Goal: Transaction & Acquisition: Purchase product/service

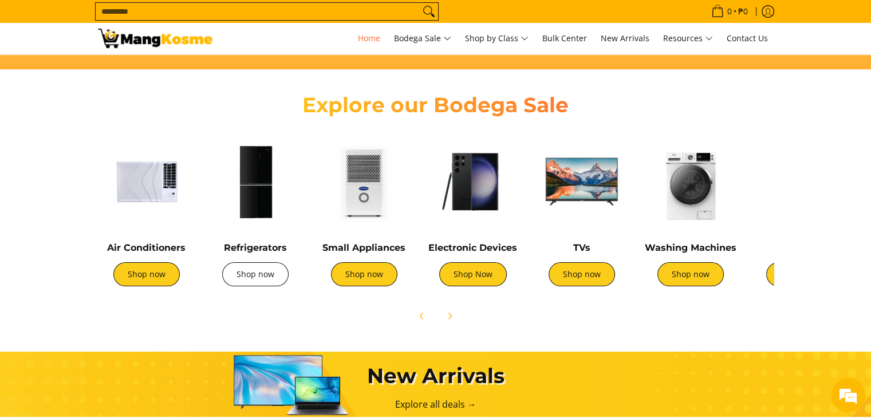
scroll to position [0, 455]
click at [259, 283] on link "Shop now" at bounding box center [255, 274] width 66 height 24
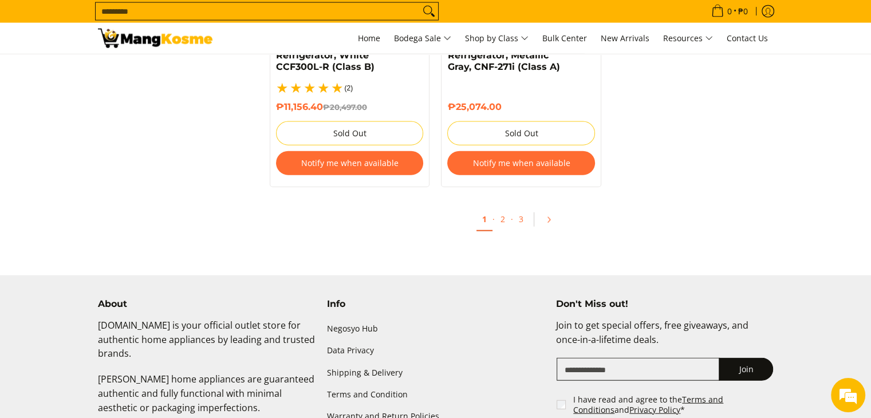
scroll to position [2603, 0]
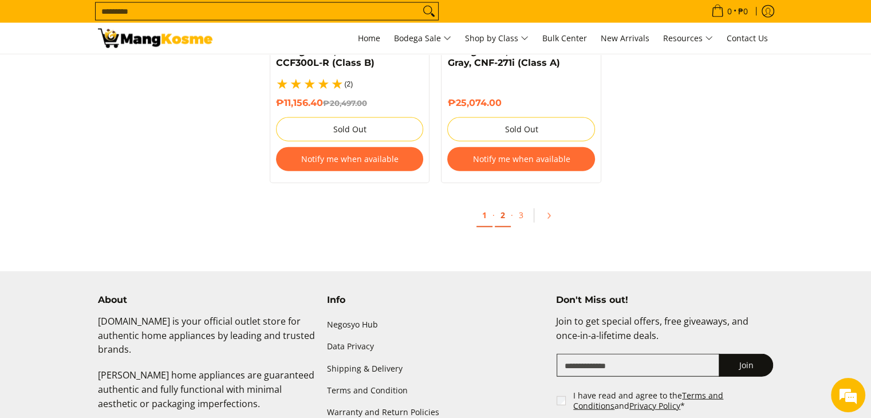
click at [501, 204] on link "2" at bounding box center [503, 215] width 16 height 23
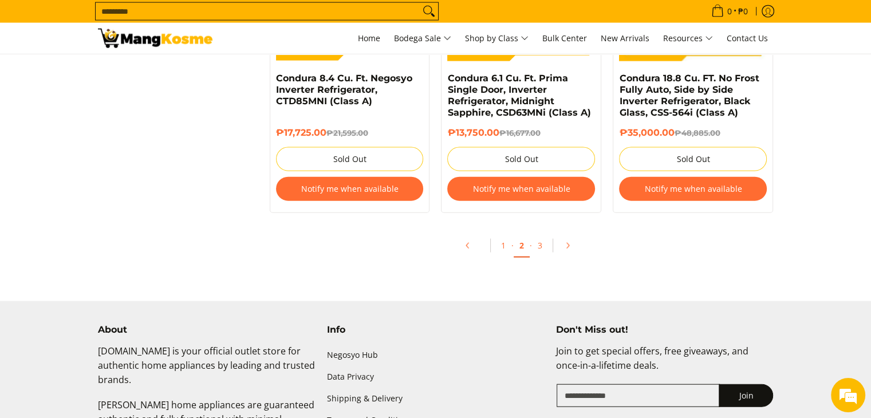
scroll to position [2553, 0]
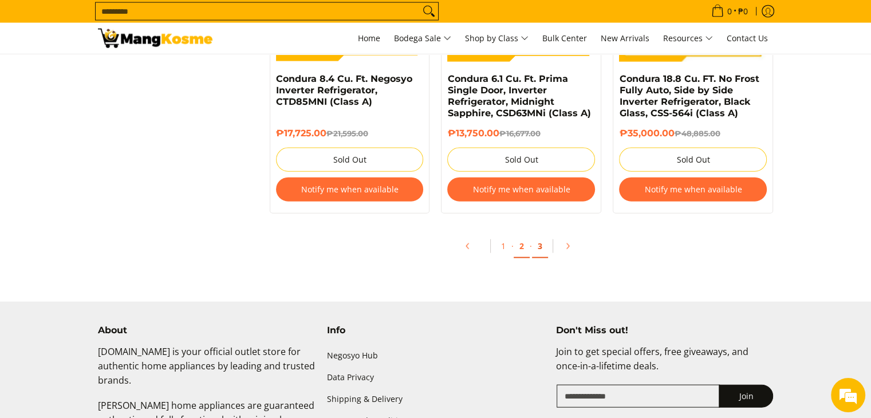
click at [545, 253] on link "3" at bounding box center [540, 246] width 16 height 23
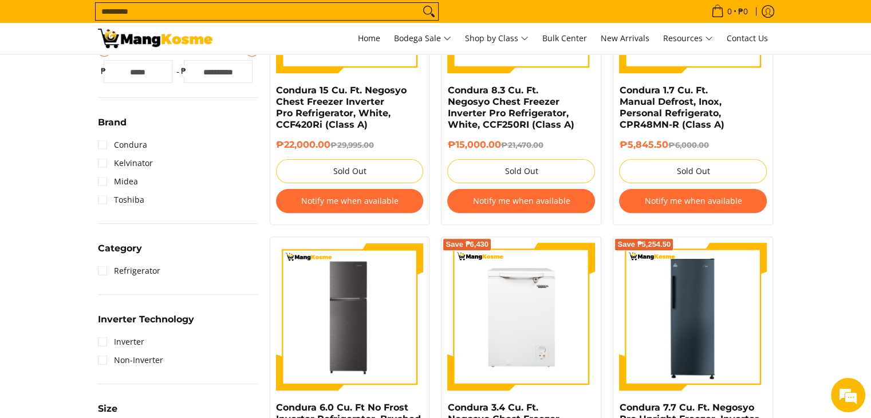
scroll to position [345, 0]
